Goal: Information Seeking & Learning: Learn about a topic

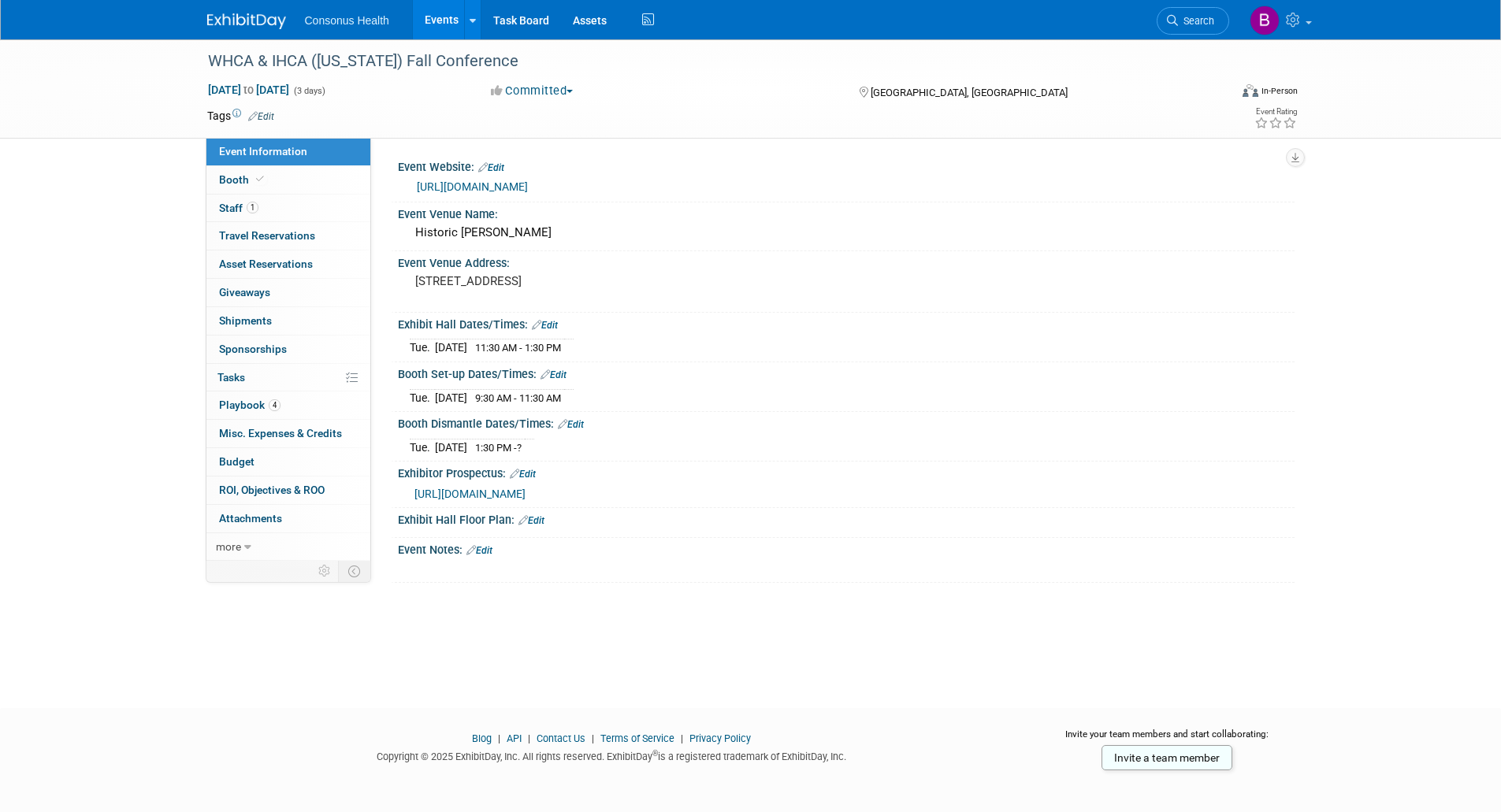
click at [446, 19] on link "Events" at bounding box center [441, 20] width 57 height 39
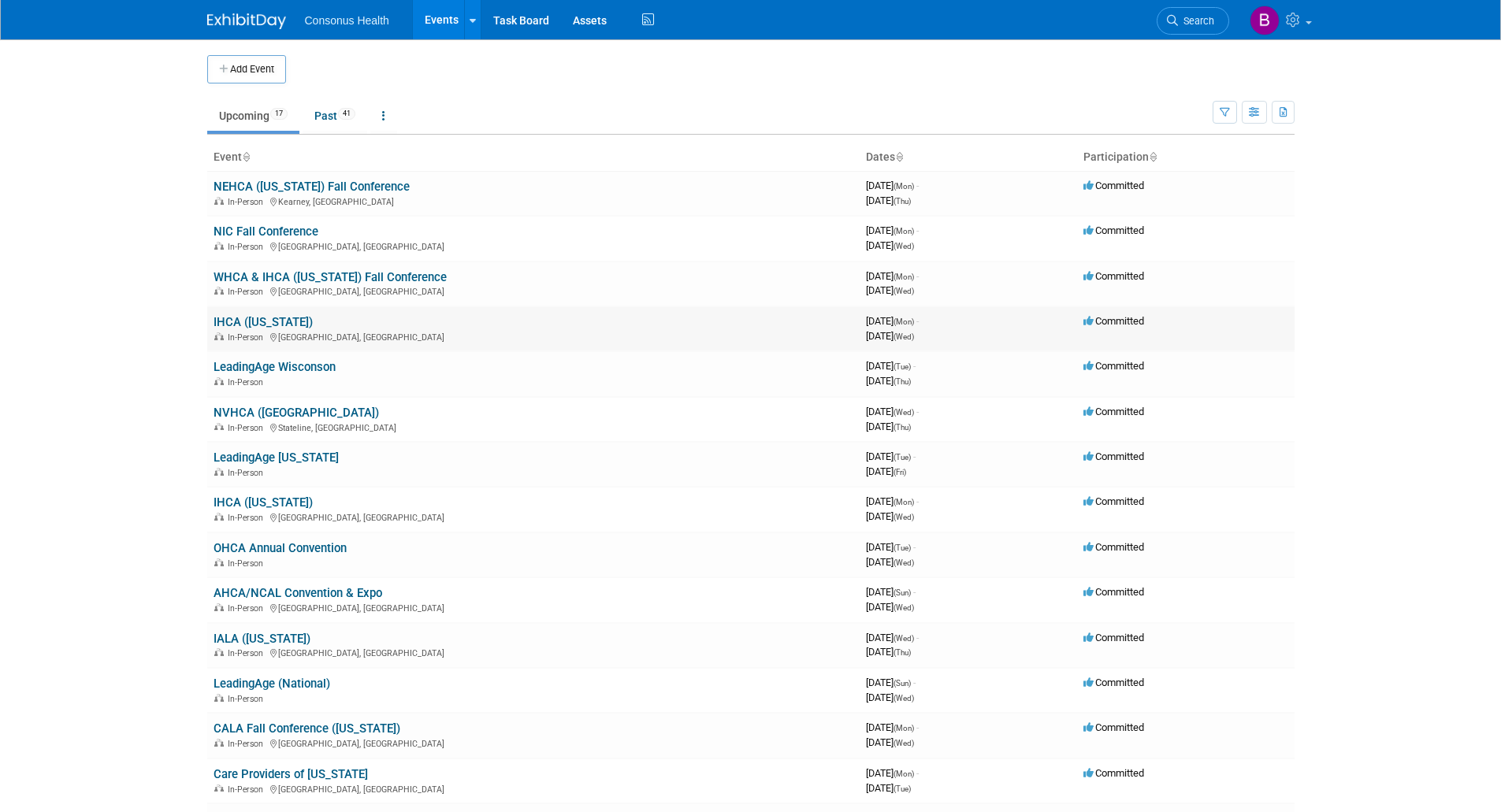
click at [250, 323] on link "IHCA ([US_STATE])" at bounding box center [263, 321] width 100 height 14
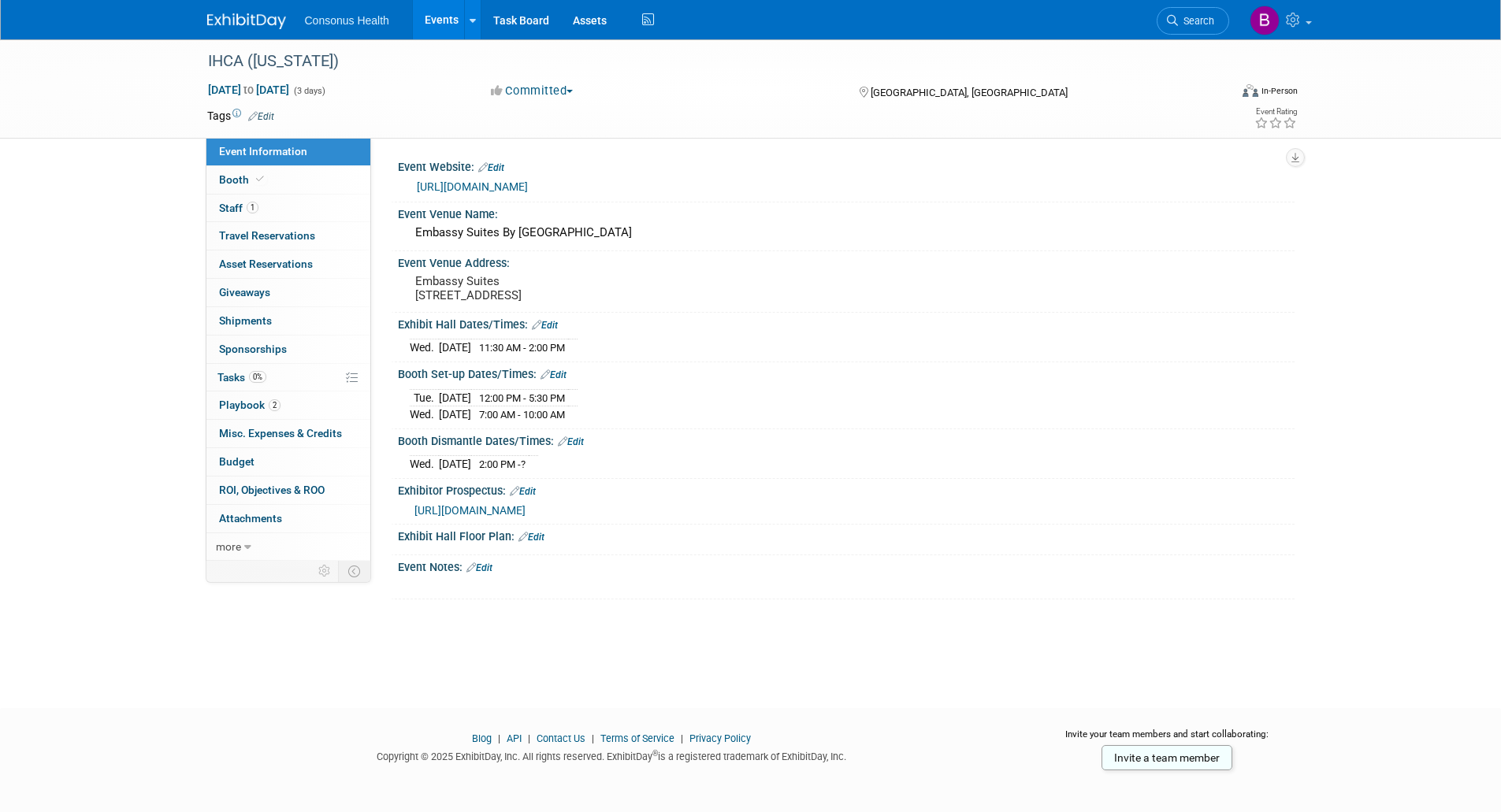
click at [528, 183] on link "[URL][DOMAIN_NAME]" at bounding box center [472, 186] width 111 height 12
click at [503, 517] on span "[URL][DOMAIN_NAME]" at bounding box center [470, 510] width 111 height 12
